Goal: Complete application form

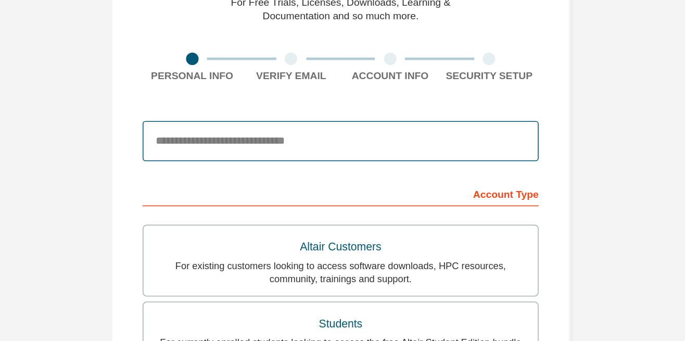
click at [436, 163] on input "email" at bounding box center [342, 163] width 247 height 25
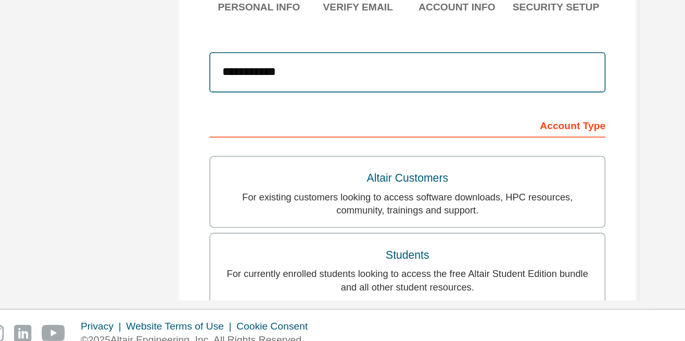
type input "**********"
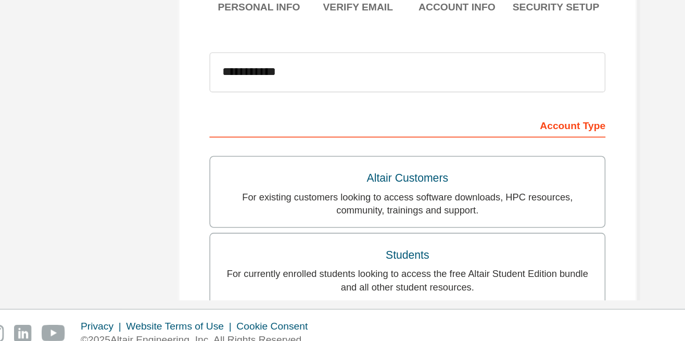
scroll to position [213, 0]
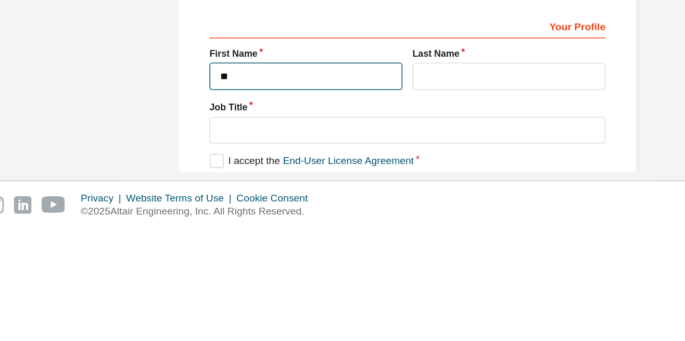
type input "**"
